Goal: Information Seeking & Learning: Learn about a topic

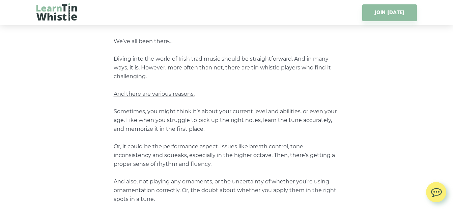
scroll to position [142, 0]
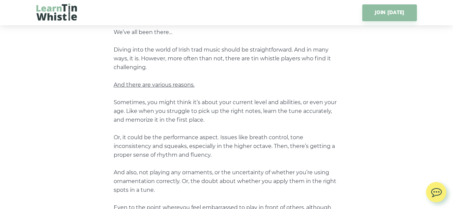
click at [233, 93] on p "We’ve all been there… Diving into the world of Irish trad music should be strai…" at bounding box center [227, 194] width 226 height 333
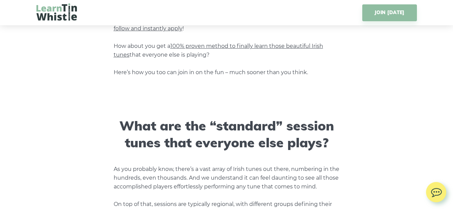
scroll to position [0, 0]
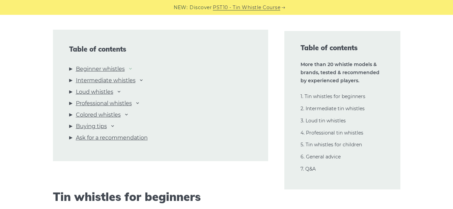
click at [132, 69] on icon at bounding box center [130, 68] width 5 height 5
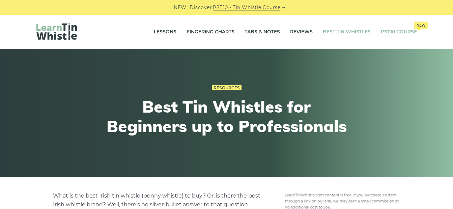
click at [399, 32] on link "PST10 Course New" at bounding box center [399, 32] width 36 height 17
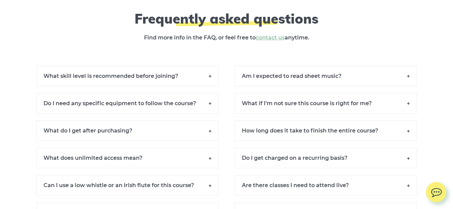
scroll to position [4658, 0]
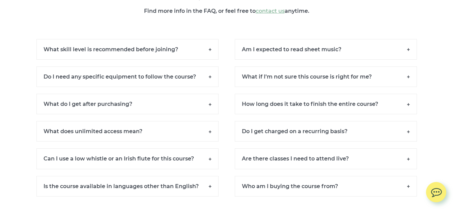
click at [199, 57] on h6 "What skill level is recommended before joining?" at bounding box center [127, 49] width 182 height 21
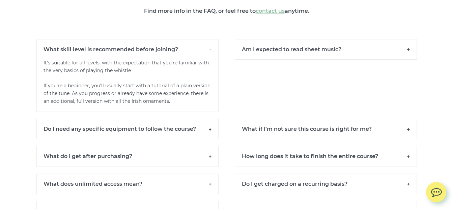
click at [154, 138] on h6 "Do I need any specific equipment to follow the course?" at bounding box center [127, 129] width 182 height 21
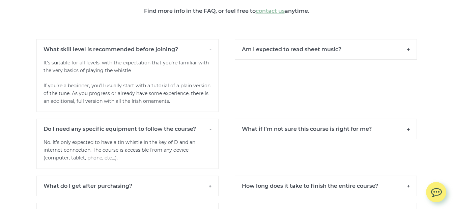
click at [187, 192] on h6 "What do I get after purchasing?" at bounding box center [127, 186] width 182 height 21
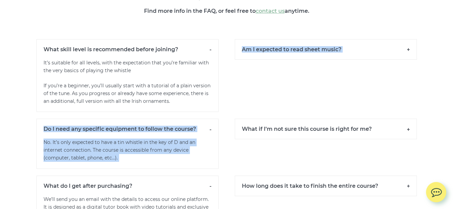
drag, startPoint x: 229, startPoint y: 137, endPoint x: 222, endPoint y: 121, distance: 18.1
click at [222, 121] on div "Frequently asked questions Find more info in the FAQ, or feel free to contact u…" at bounding box center [226, 149] width 381 height 331
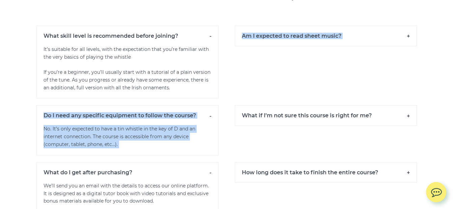
scroll to position [4685, 0]
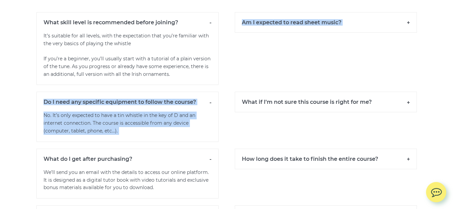
click at [300, 31] on h6 "Am I expected to read sheet music?" at bounding box center [326, 22] width 182 height 21
